Goal: Information Seeking & Learning: Learn about a topic

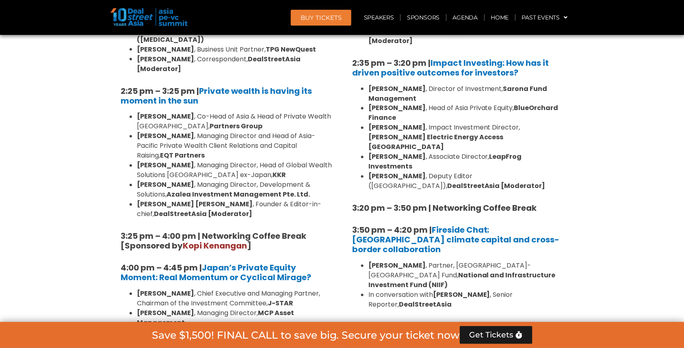
scroll to position [2317, 0]
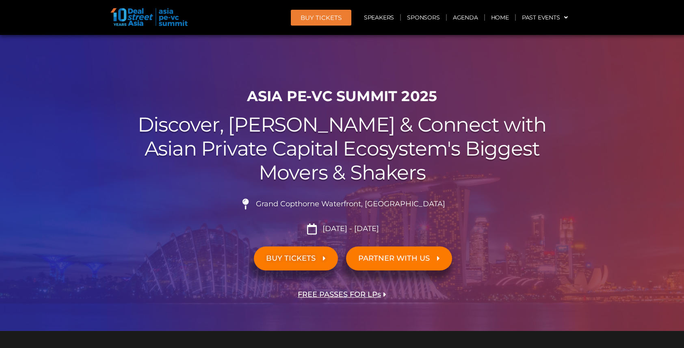
click at [466, 18] on link "Agenda" at bounding box center [465, 17] width 37 height 19
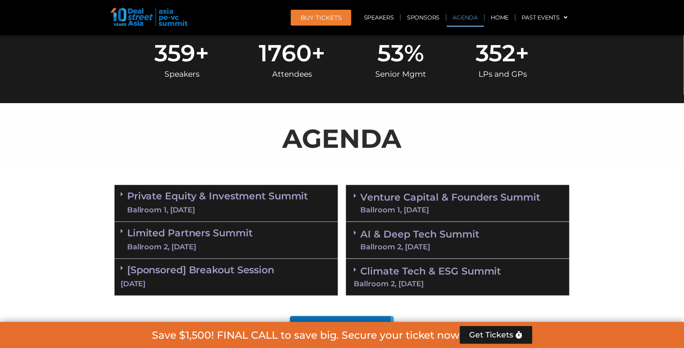
scroll to position [421, 0]
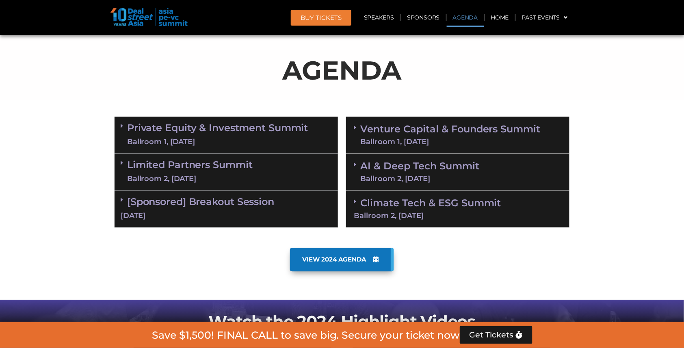
click at [235, 128] on link "Private Equity & Investment Summit Ballroom 1, 10 Sept" at bounding box center [217, 135] width 181 height 24
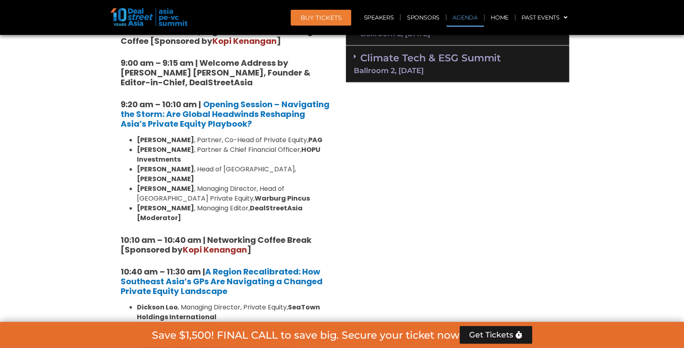
scroll to position [569, 0]
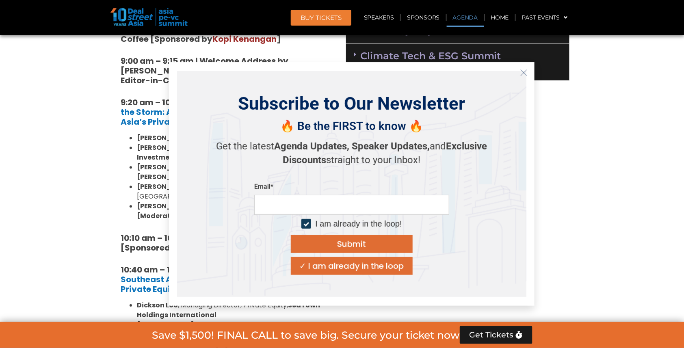
click at [523, 74] on icon "Close" at bounding box center [523, 72] width 7 height 7
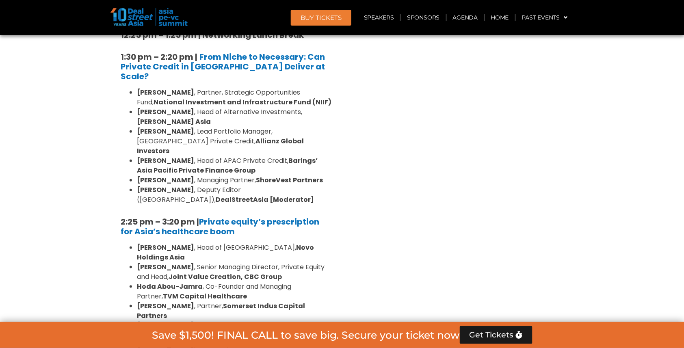
scroll to position [1101, 0]
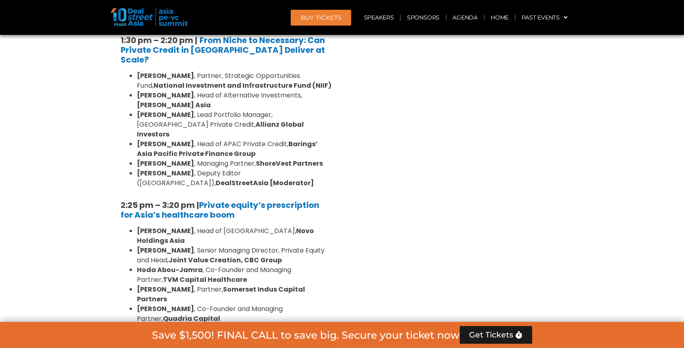
click at [329, 304] on li "Abrar Mir , Co-Founder and Managing Partner, Quadria Capital" at bounding box center [234, 314] width 195 height 20
click at [321, 265] on li "Hoda Abou-Jamra , Co-Founder and Managing Partner, TVM Capital Healthcare" at bounding box center [234, 275] width 195 height 20
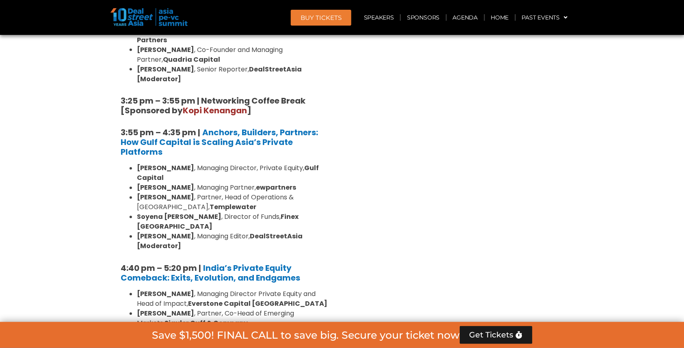
scroll to position [1380, 0]
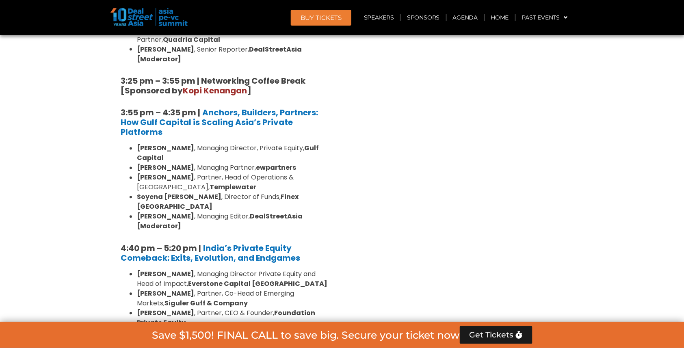
click at [136, 270] on ul "Roshini Bakshi , Managing Director Private Equity and Head of Impact, Everstone…" at bounding box center [226, 323] width 211 height 107
drag, startPoint x: 136, startPoint y: 202, endPoint x: 303, endPoint y: 202, distance: 166.6
click at [303, 270] on ul "Roshini Bakshi , Managing Director Private Equity and Head of Impact, Everstone…" at bounding box center [226, 323] width 211 height 107
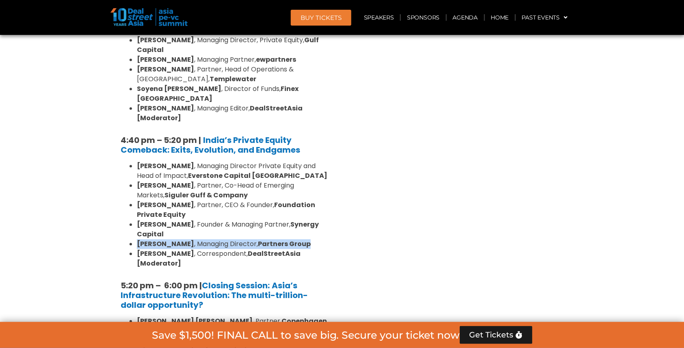
scroll to position [1503, 0]
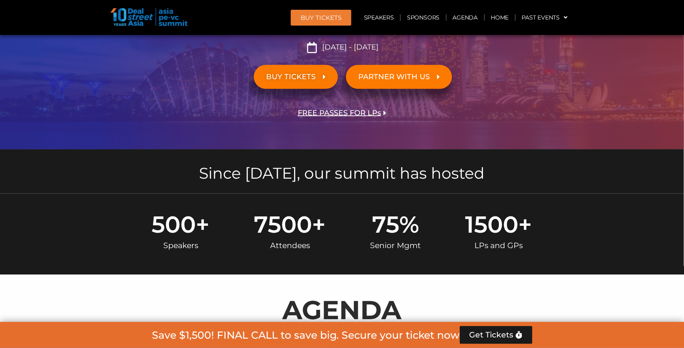
scroll to position [505, 0]
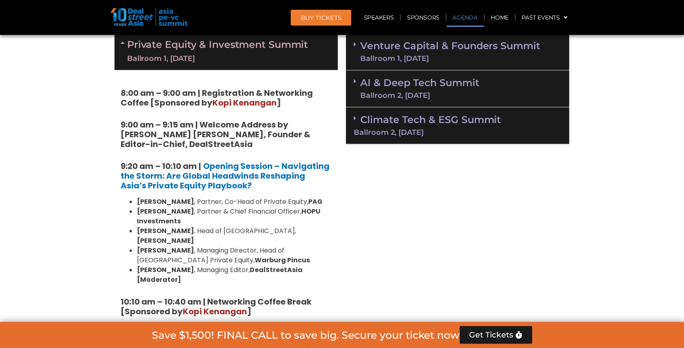
click at [425, 55] on div "Ballroom 1, [DATE]" at bounding box center [450, 58] width 180 height 7
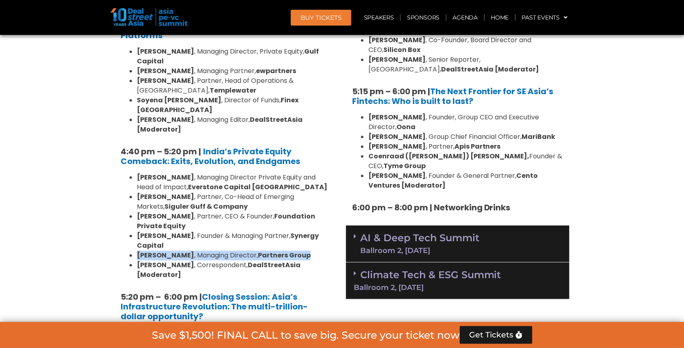
scroll to position [1465, 0]
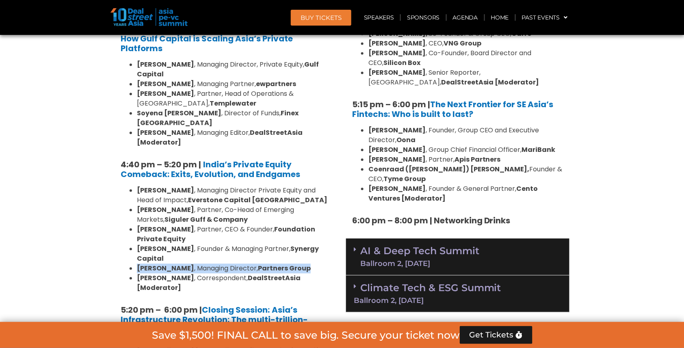
click at [447, 260] on div "Ballroom 2, [DATE]" at bounding box center [419, 263] width 119 height 7
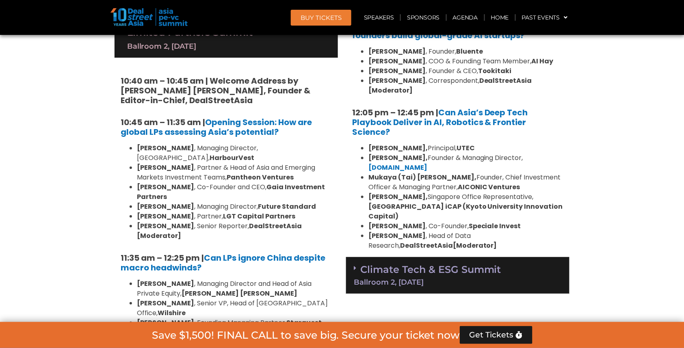
scroll to position [1966, 0]
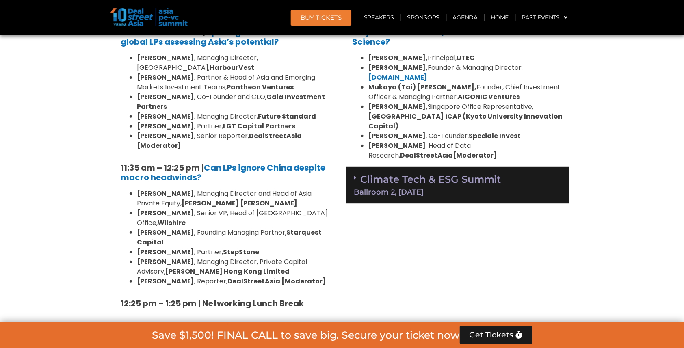
click at [440, 189] on div "Ballroom 2, [DATE]" at bounding box center [458, 192] width 208 height 7
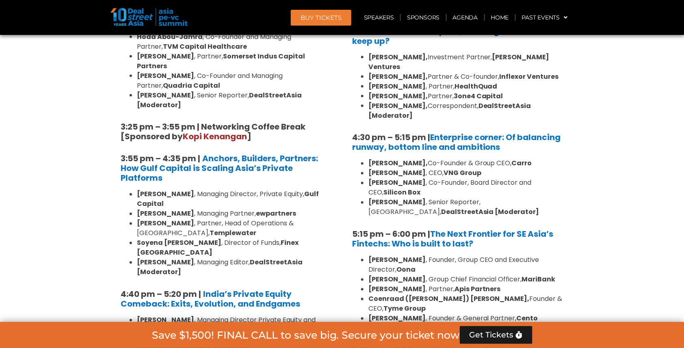
scroll to position [1347, 0]
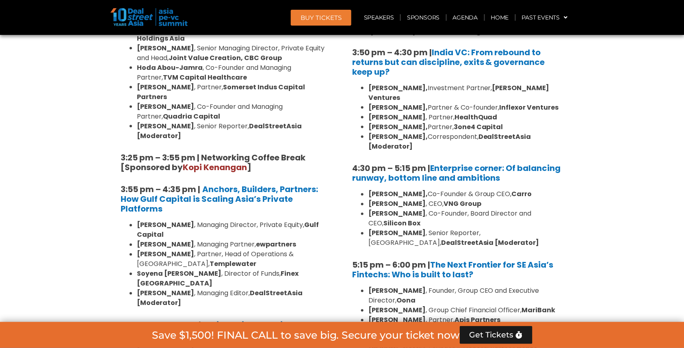
scroll to position [1296, 0]
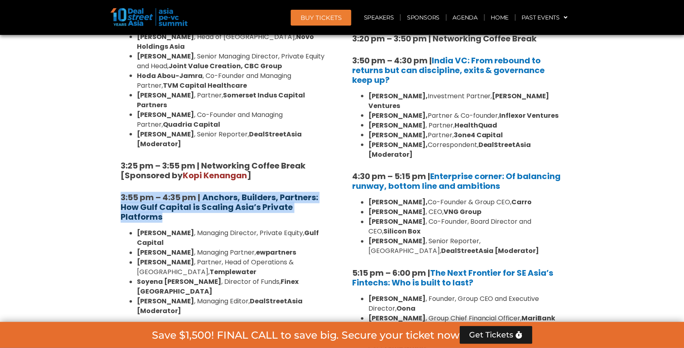
drag, startPoint x: 109, startPoint y: 65, endPoint x: 171, endPoint y: 83, distance: 64.9
copy h5 "3:55 pm – 4:35 pm | Anchors, Builders, Partners: How Gulf Capital is Scaling As…"
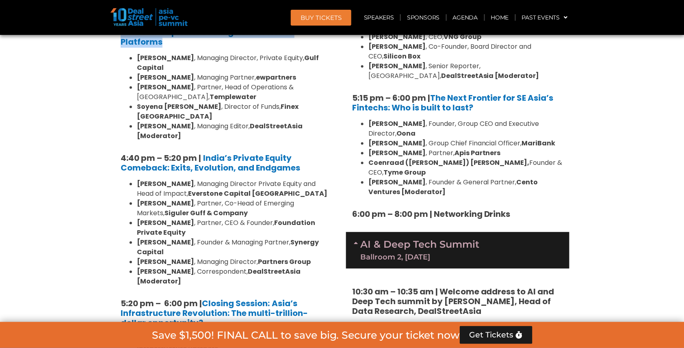
scroll to position [1521, 0]
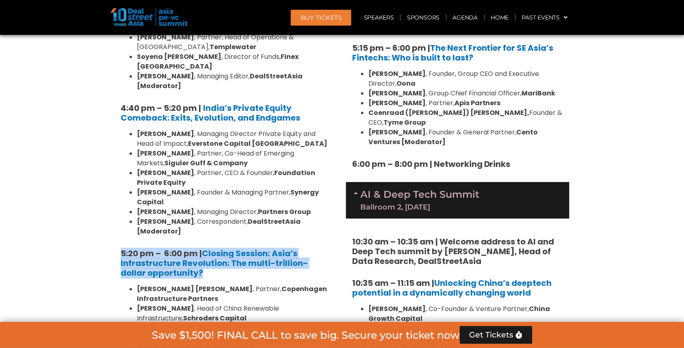
drag, startPoint x: 114, startPoint y: 97, endPoint x: 182, endPoint y: 119, distance: 71.9
click at [182, 119] on div "Private Equity & Investment Summit Ballroom 1, 10 Sept 8:00 am – 9:00 am | Regi…" at bounding box center [227, 188] width 232 height 2351
copy h5 "5:20 pm – 6:00 pm | Closing Session: Asia’s Infrastructure Revolution: The mult…"
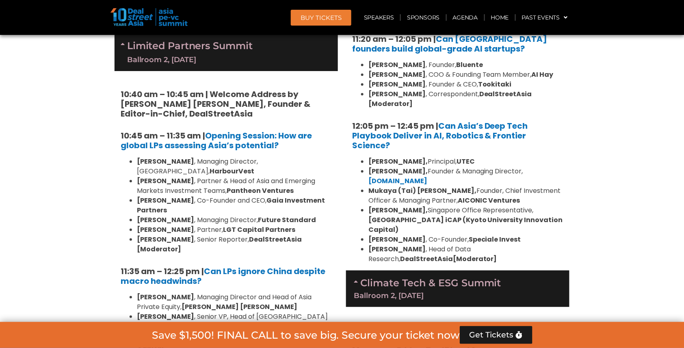
scroll to position [1894, 0]
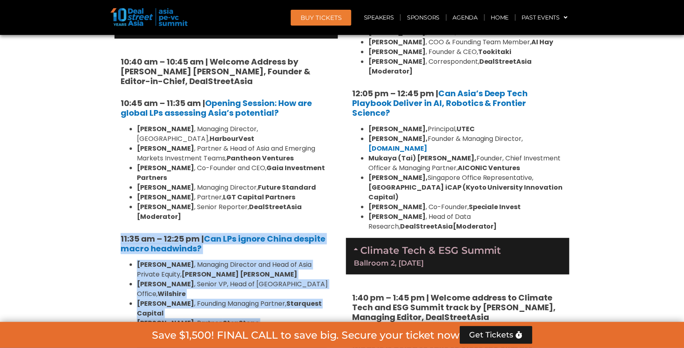
drag, startPoint x: 117, startPoint y: 50, endPoint x: 332, endPoint y: 266, distance: 304.2
copy div "11:35 am – 12:25 pm | Can LPs ignore China despite macro headwinds? Kent Chen ,…"
click at [283, 234] on h5 "11:35 am – 12:25 pm | Can LPs ignore China despite macro headwinds?" at bounding box center [226, 244] width 211 height 20
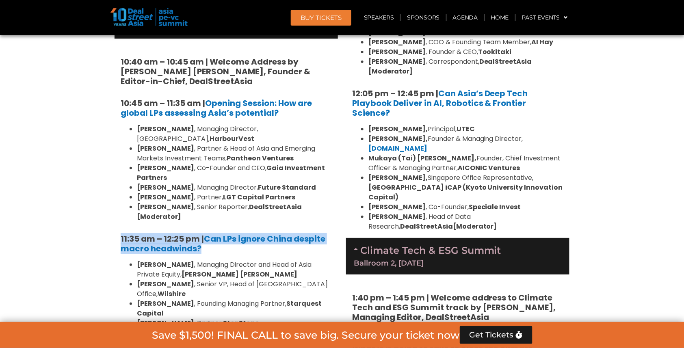
drag, startPoint x: 113, startPoint y: 52, endPoint x: 217, endPoint y: 69, distance: 106.3
copy h5 "11:35 am – 12:25 pm | Can LPs ignore China despite macro headwinds?"
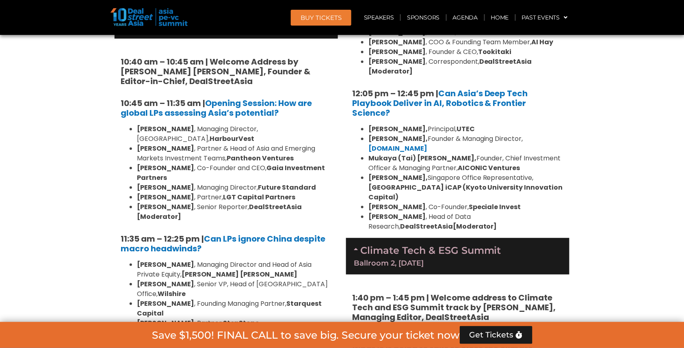
click at [289, 319] on li "Vincent Hsu , Partner, StepStone" at bounding box center [234, 324] width 195 height 10
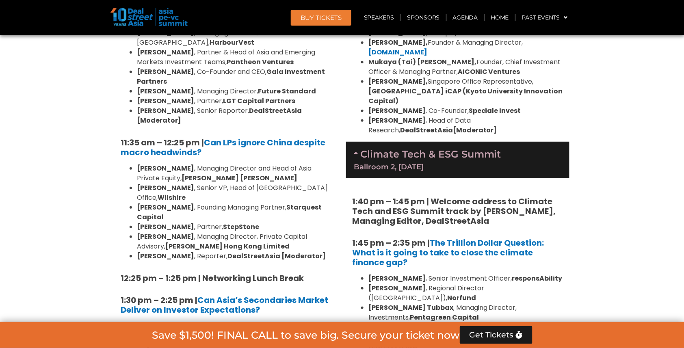
scroll to position [2065, 0]
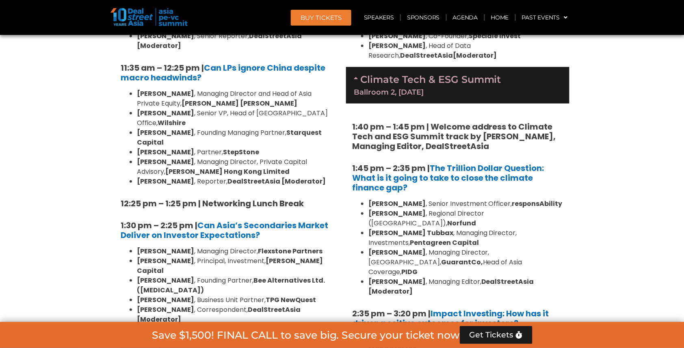
drag, startPoint x: 115, startPoint y: 110, endPoint x: 278, endPoint y: 238, distance: 207.7
click at [278, 238] on div "10:40 am – 10:45 am | Welcome Address by Joji Thomas Philip, Founder & Editor-i…" at bounding box center [226, 323] width 223 height 911
copy div "2:25 pm – 3:25 pm | Private wealth is having its moment in the sun Henry Chui ,…"
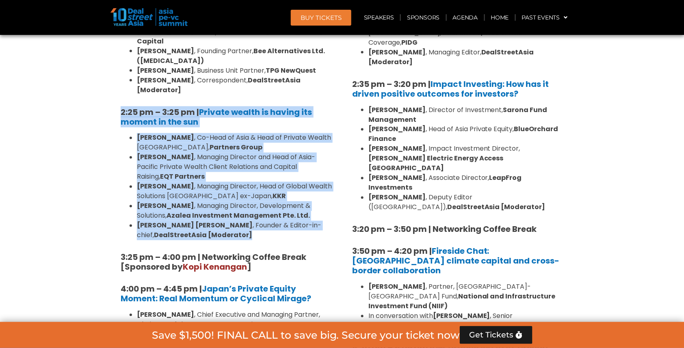
scroll to position [2301, 0]
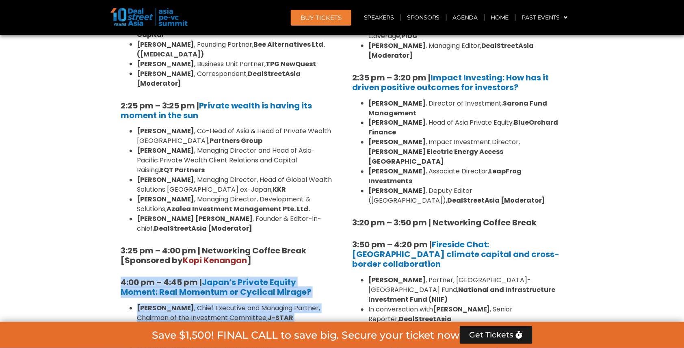
drag, startPoint x: 113, startPoint y: 52, endPoint x: 313, endPoint y: 139, distance: 218.3
copy div "4:00 pm – 4:45 pm | Japan’s Private Equity Moment: Real Momentum or Cyclical Mi…"
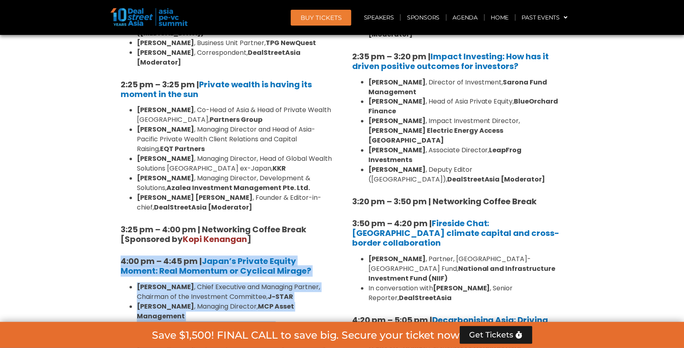
scroll to position [2328, 0]
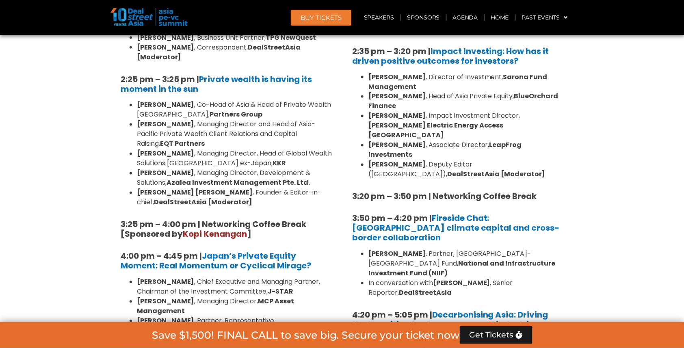
drag, startPoint x: 109, startPoint y: 134, endPoint x: 207, endPoint y: 245, distance: 148.2
copy div "4:45 pm to 5:30 pm | Closing Session: The case for emerging fund managers Vishn…"
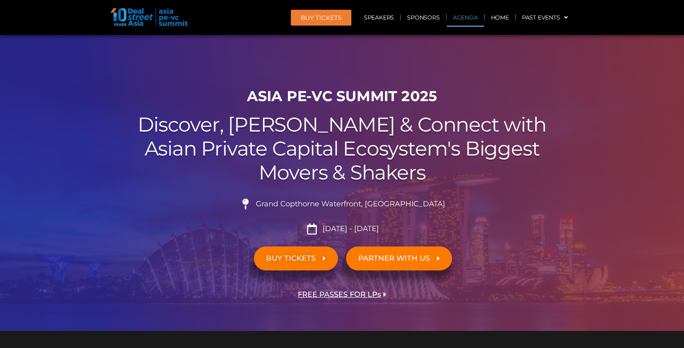
click at [461, 17] on link "Agenda" at bounding box center [465, 17] width 37 height 19
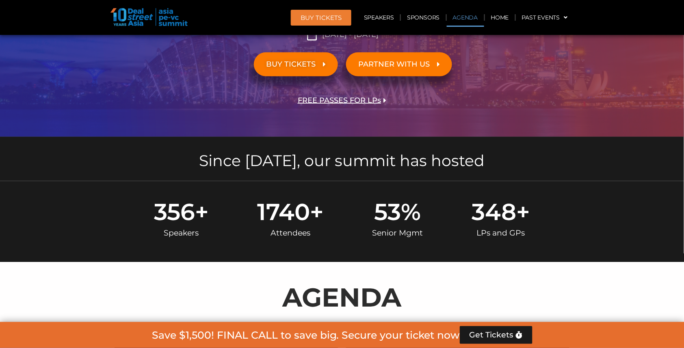
scroll to position [421, 0]
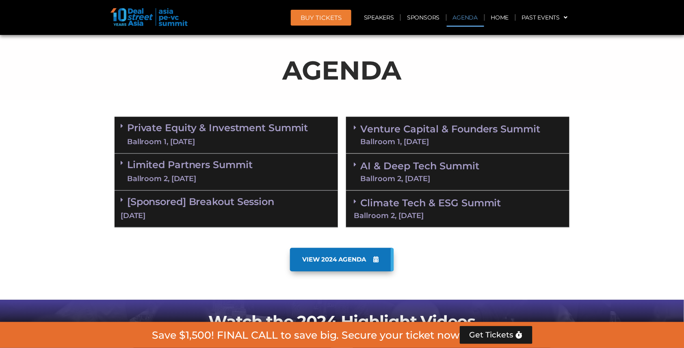
click at [238, 125] on link "Private Equity & Investment Summit Ballroom 1, 10 Sept" at bounding box center [217, 135] width 181 height 24
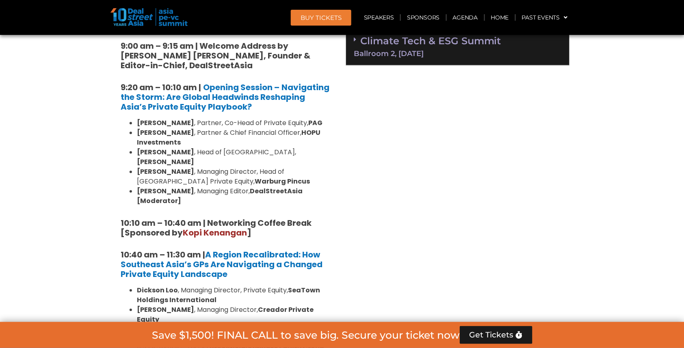
scroll to position [563, 0]
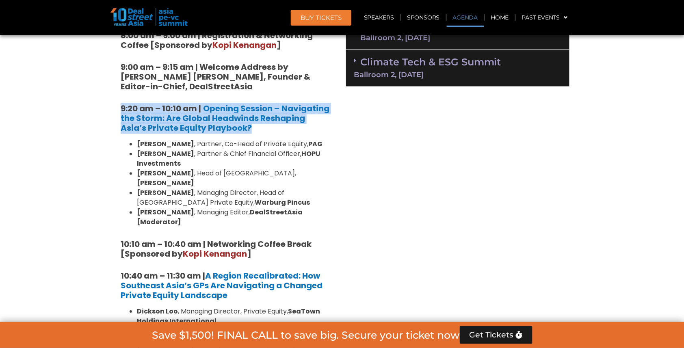
drag, startPoint x: 115, startPoint y: 97, endPoint x: 254, endPoint y: 124, distance: 141.5
copy h5 "9:20 am – 10:10 am | Opening Session – Navigating the Storm: Are Global Headwin…"
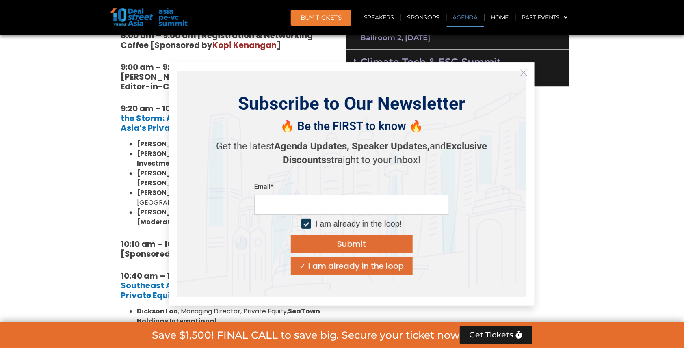
click at [522, 72] on icon "Close" at bounding box center [523, 72] width 7 height 7
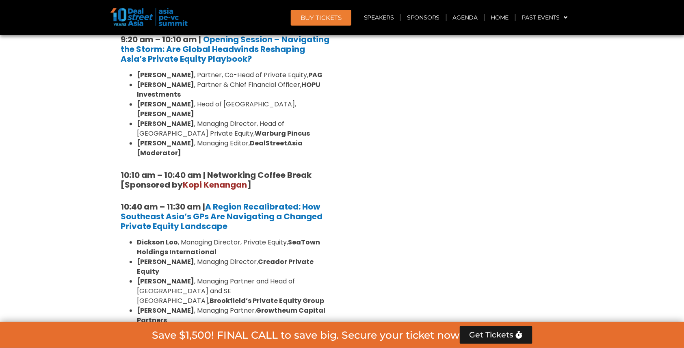
scroll to position [713, 0]
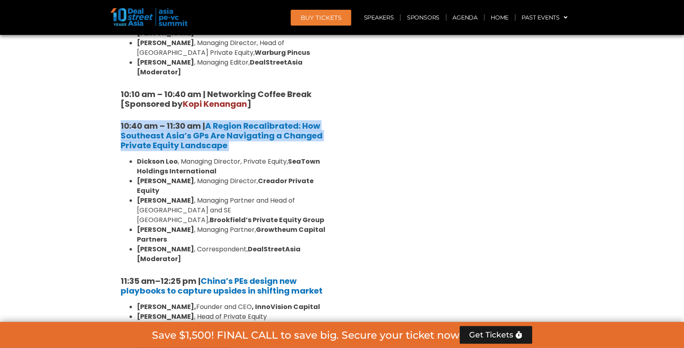
drag, startPoint x: 109, startPoint y: 97, endPoint x: 248, endPoint y: 128, distance: 142.3
copy div "10:40 am – 11:30 am | A Region Recalibrated: How Southeast Asia’s GPs Are Navig…"
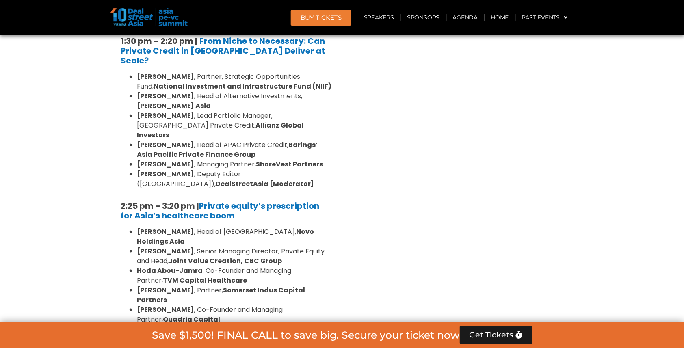
scroll to position [1103, 0]
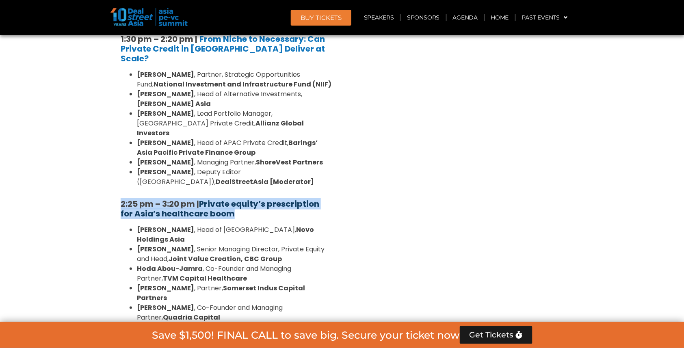
drag, startPoint x: 114, startPoint y: 101, endPoint x: 238, endPoint y: 112, distance: 124.0
click at [238, 112] on div "Private Equity & Investment Summit Ballroom 1, 10 Sept 8:00 am – 9:00 am | Regi…" at bounding box center [227, 152] width 232 height 1440
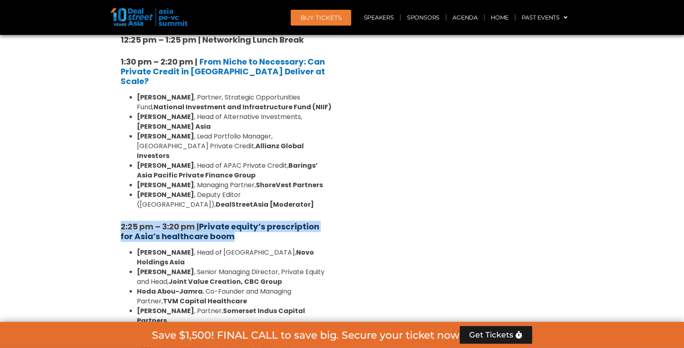
scroll to position [1077, 0]
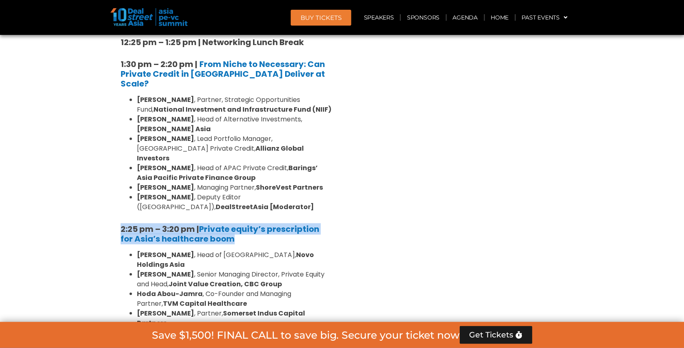
copy h5 "2:25 pm – 3:20 pm | Private equity’s prescription for Asia’s healthcare boom"
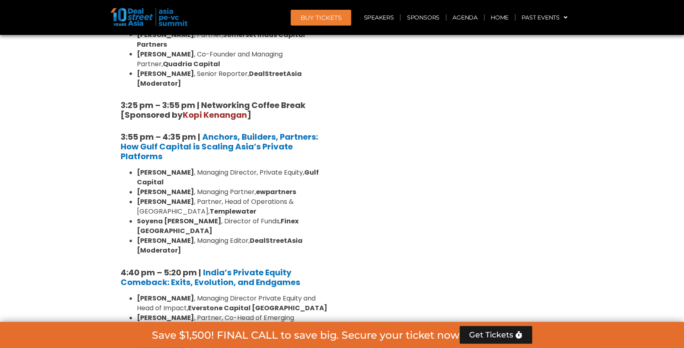
scroll to position [1390, 0]
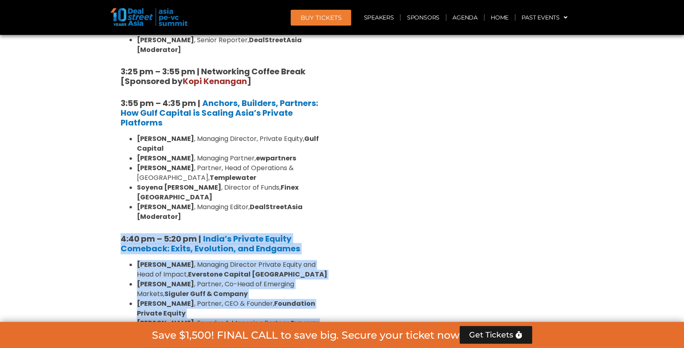
drag, startPoint x: 113, startPoint y: 86, endPoint x: 256, endPoint y: 213, distance: 190.8
copy div "4:40 pm – 5:20 pm | India’s Private Equity Comeback: Exits, Evolution, and Endg…"
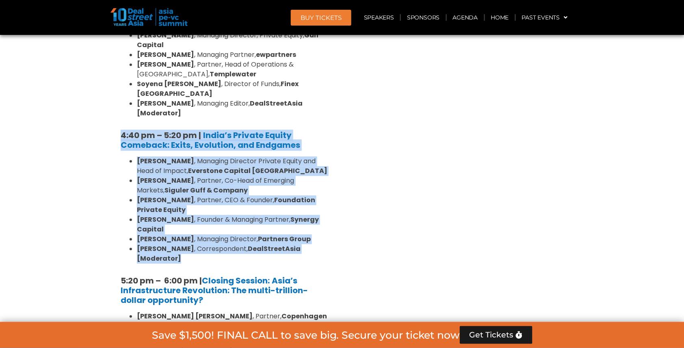
scroll to position [1496, 0]
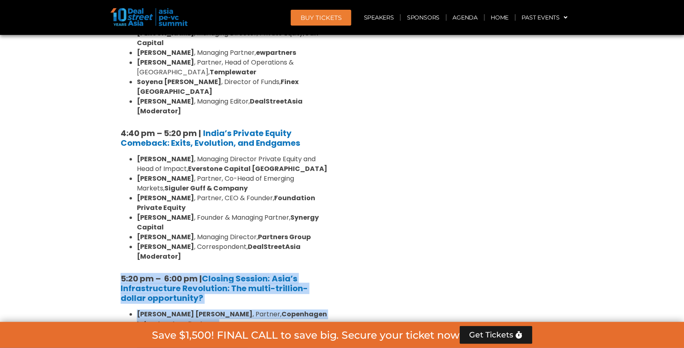
drag, startPoint x: 113, startPoint y: 125, endPoint x: 204, endPoint y: 221, distance: 133.1
copy div "5:20 pm – 6:00 pm | Closing Session: Asia’s Infrastructure Revolution: The mult…"
